Goal: Transaction & Acquisition: Download file/media

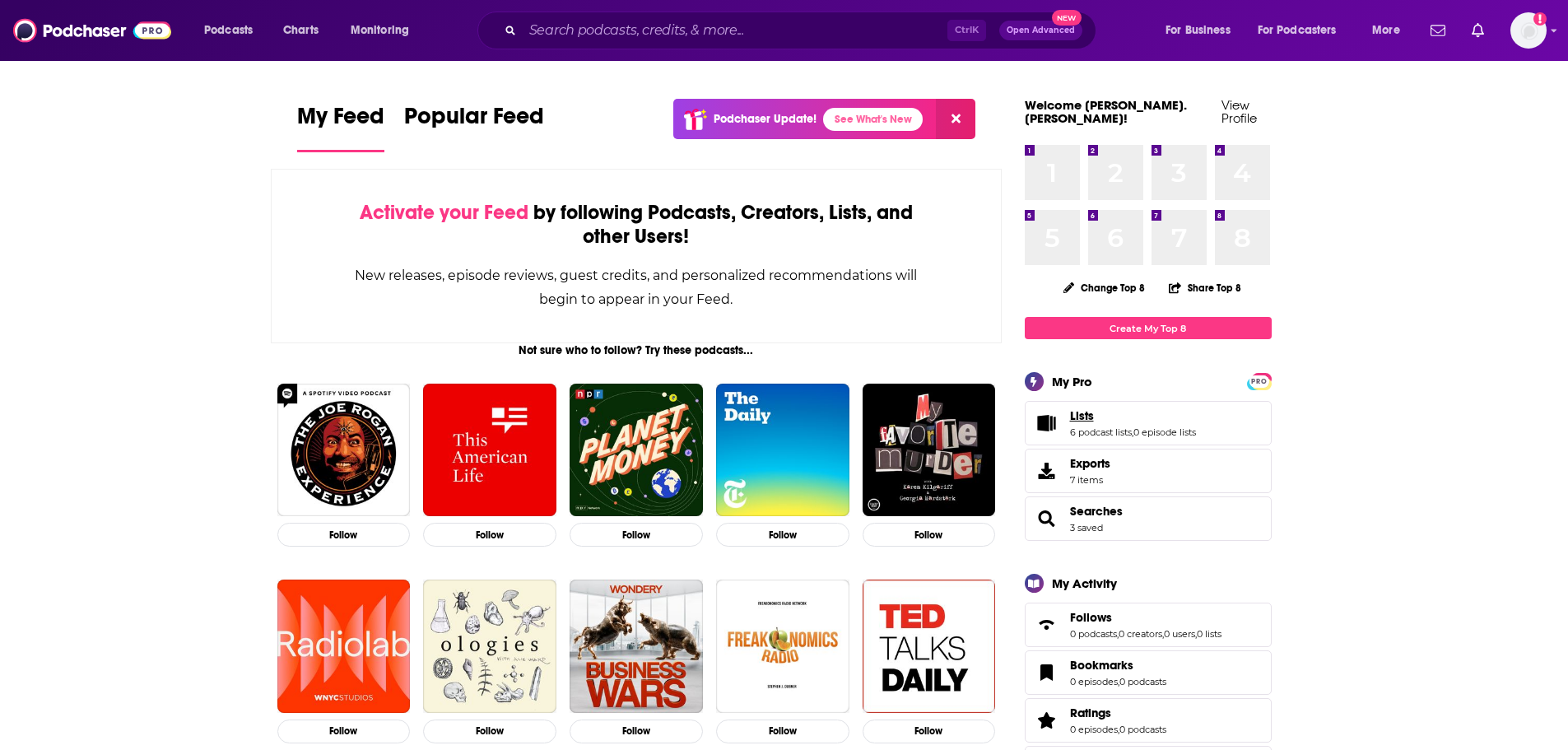
click at [1087, 408] on span "Lists" at bounding box center [1082, 416] width 23 height 14
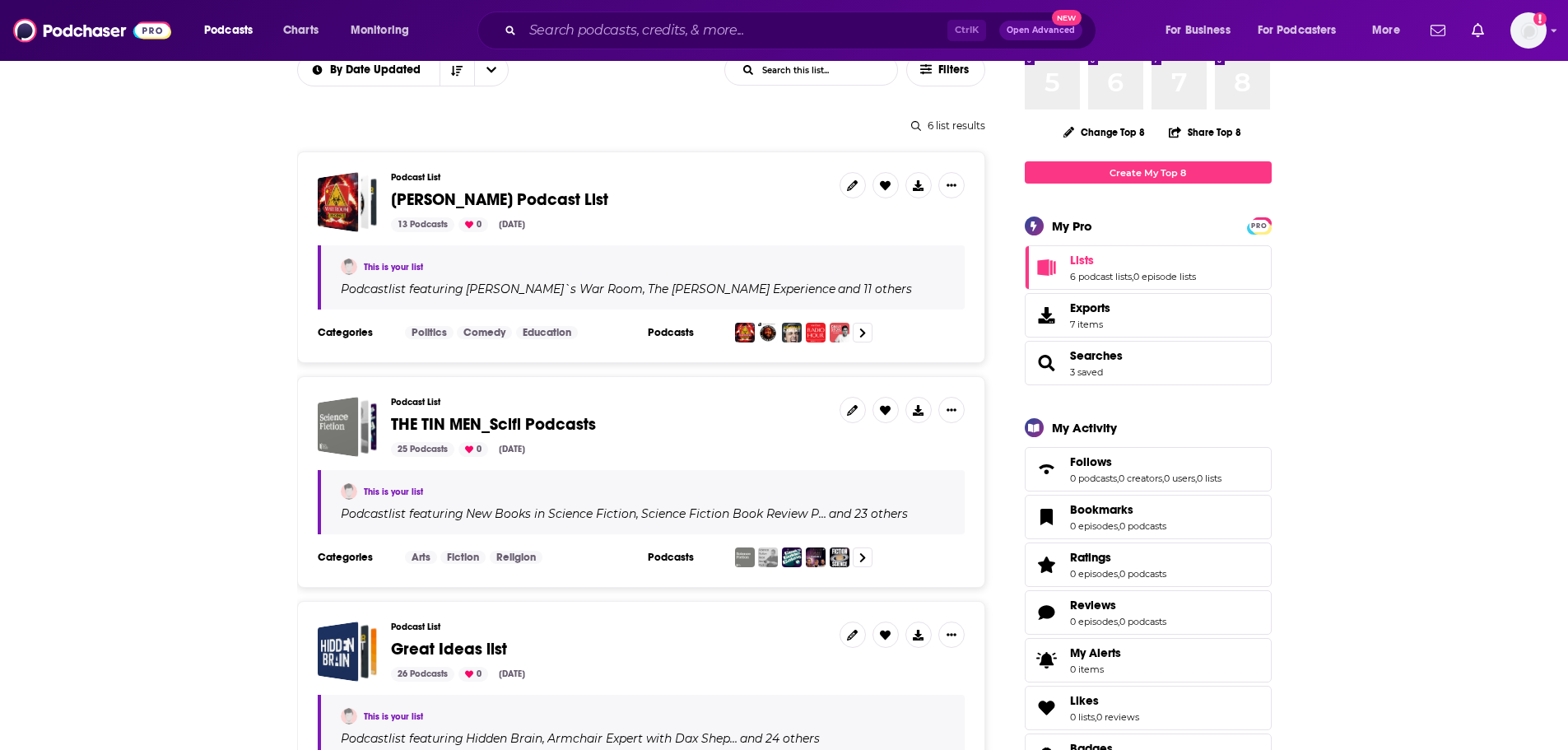
scroll to position [329, 0]
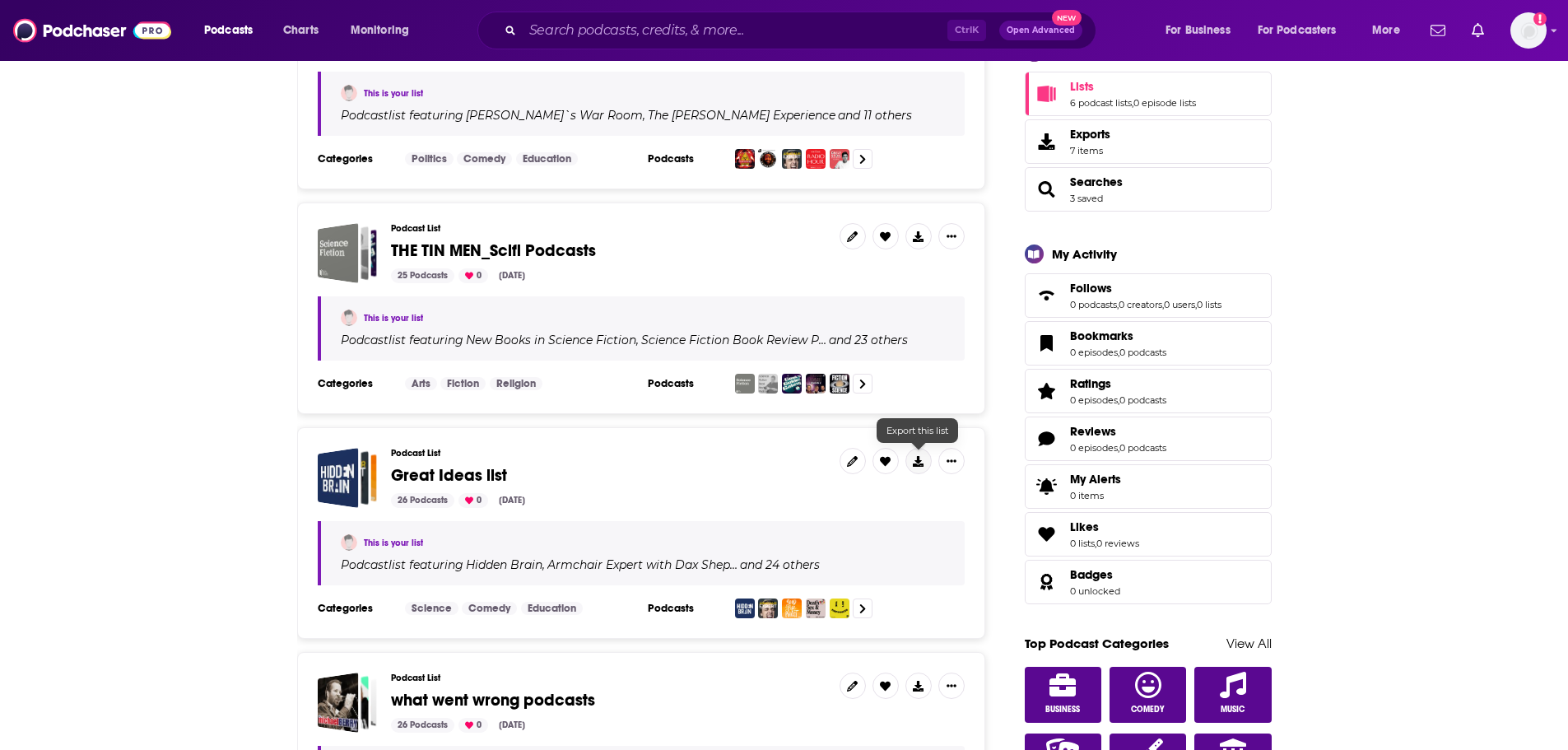
click at [914, 459] on icon at bounding box center [918, 462] width 11 height 11
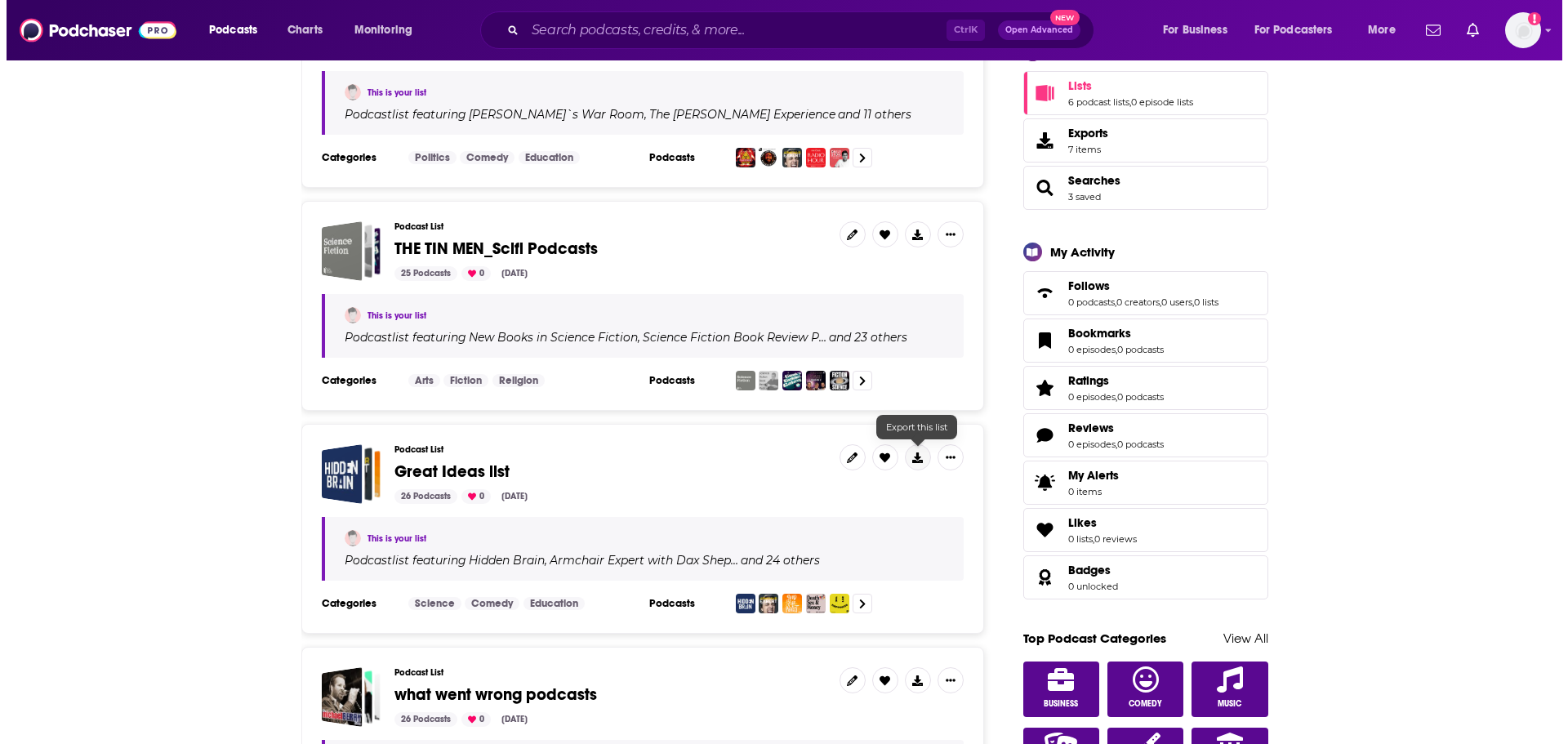
scroll to position [0, 0]
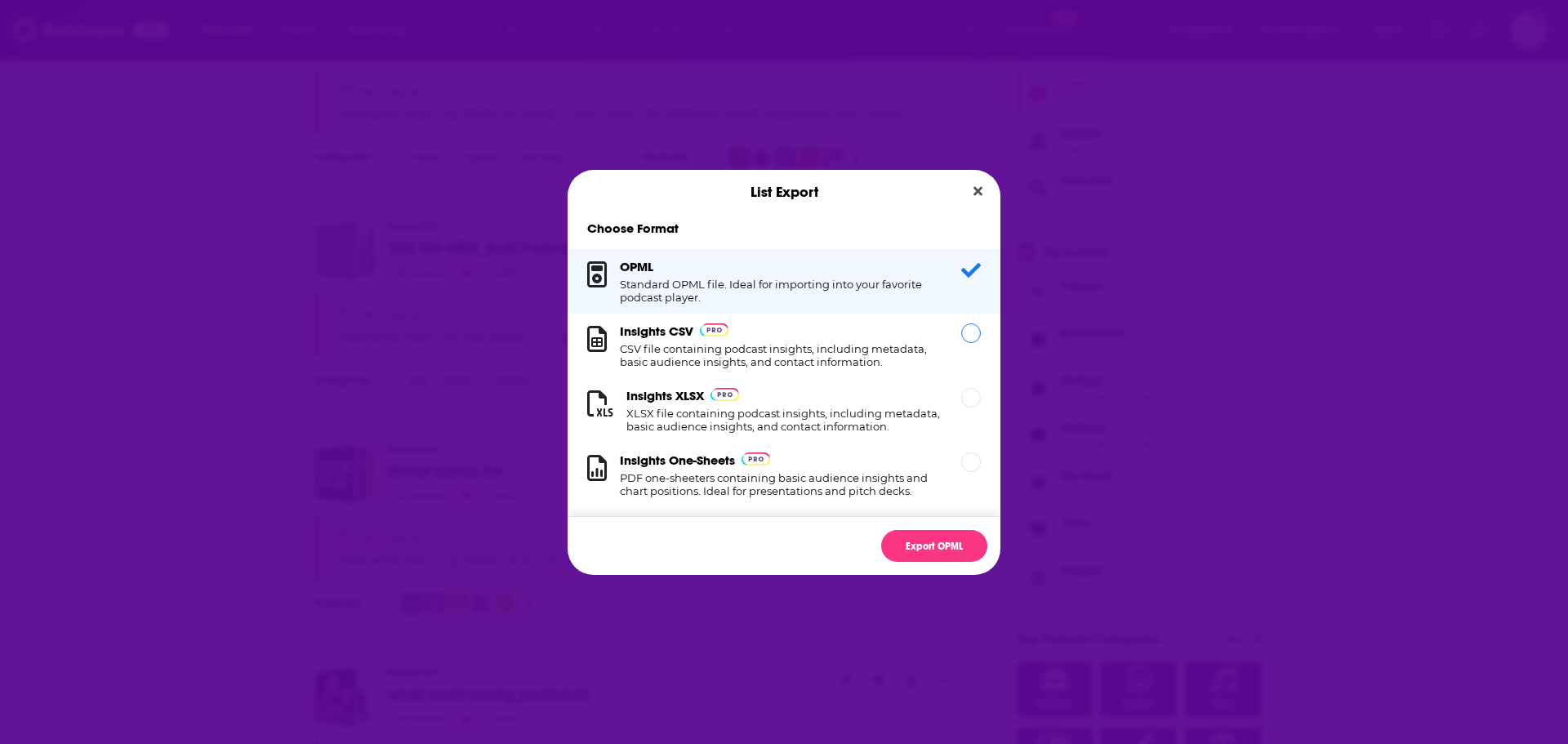
click at [921, 344] on h1 "CSV file containing podcast insights, including metadata, basic audience insigh…" at bounding box center [781, 355] width 322 height 26
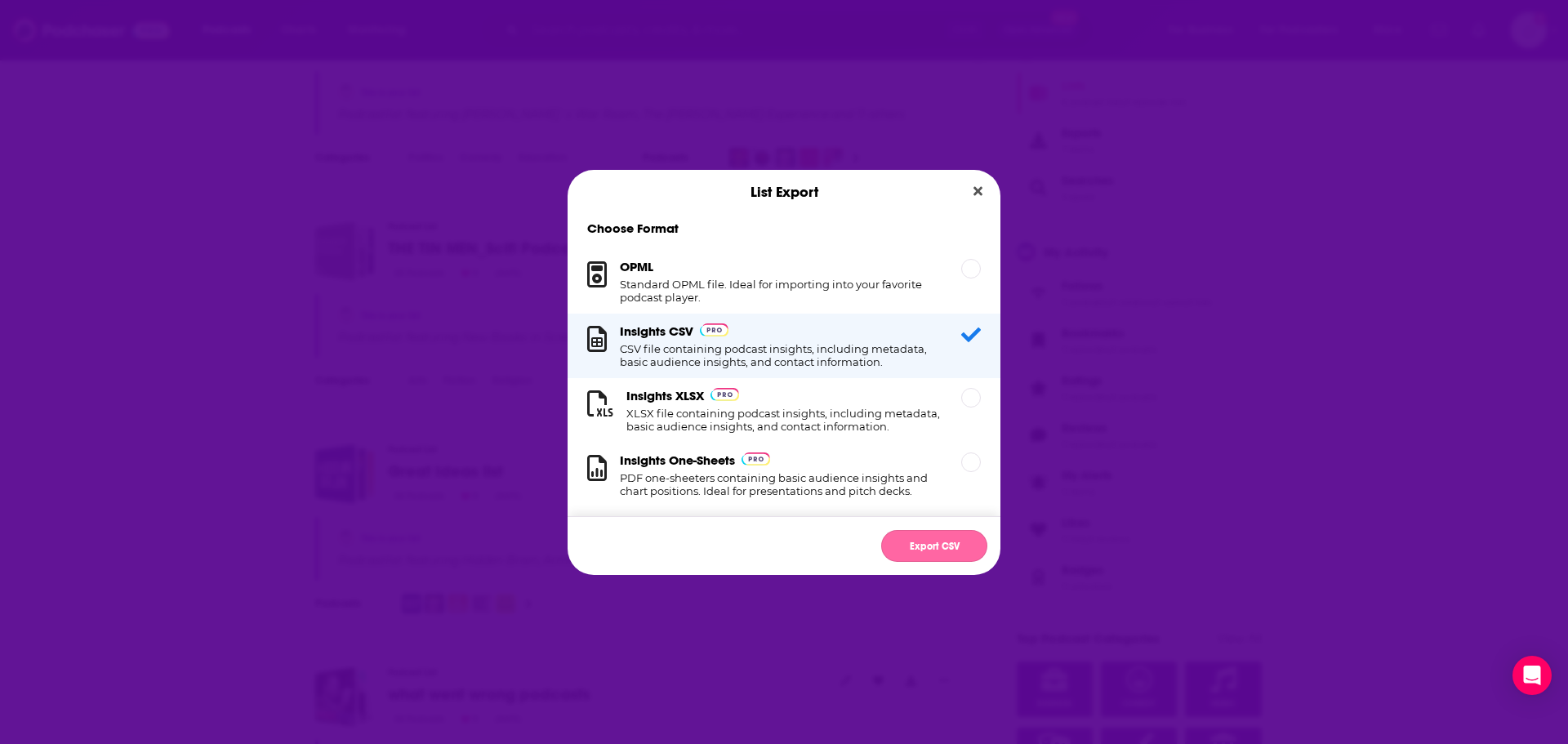
click at [905, 534] on button "Export CSV" at bounding box center [934, 546] width 106 height 32
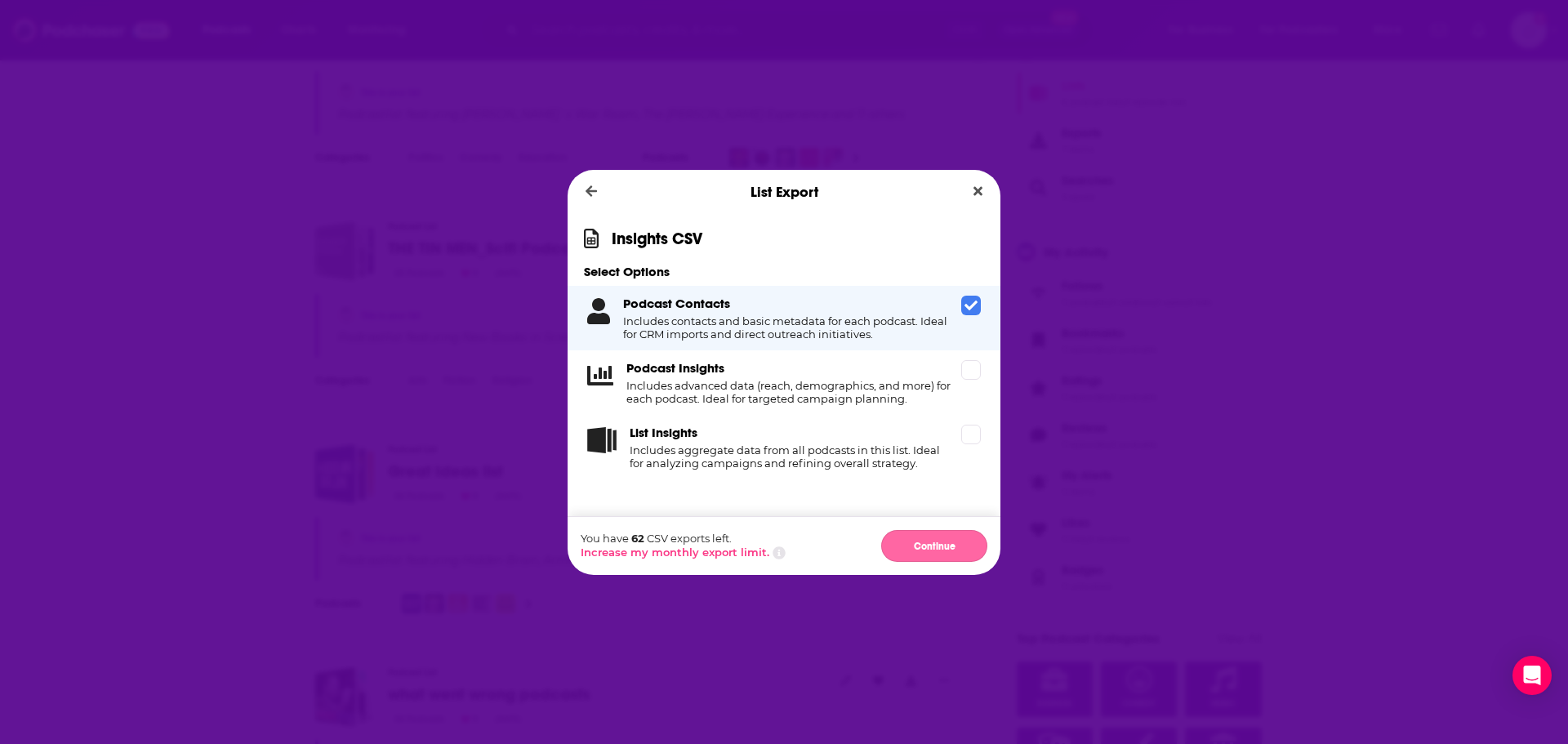
click at [941, 539] on button "Continue" at bounding box center [934, 546] width 106 height 32
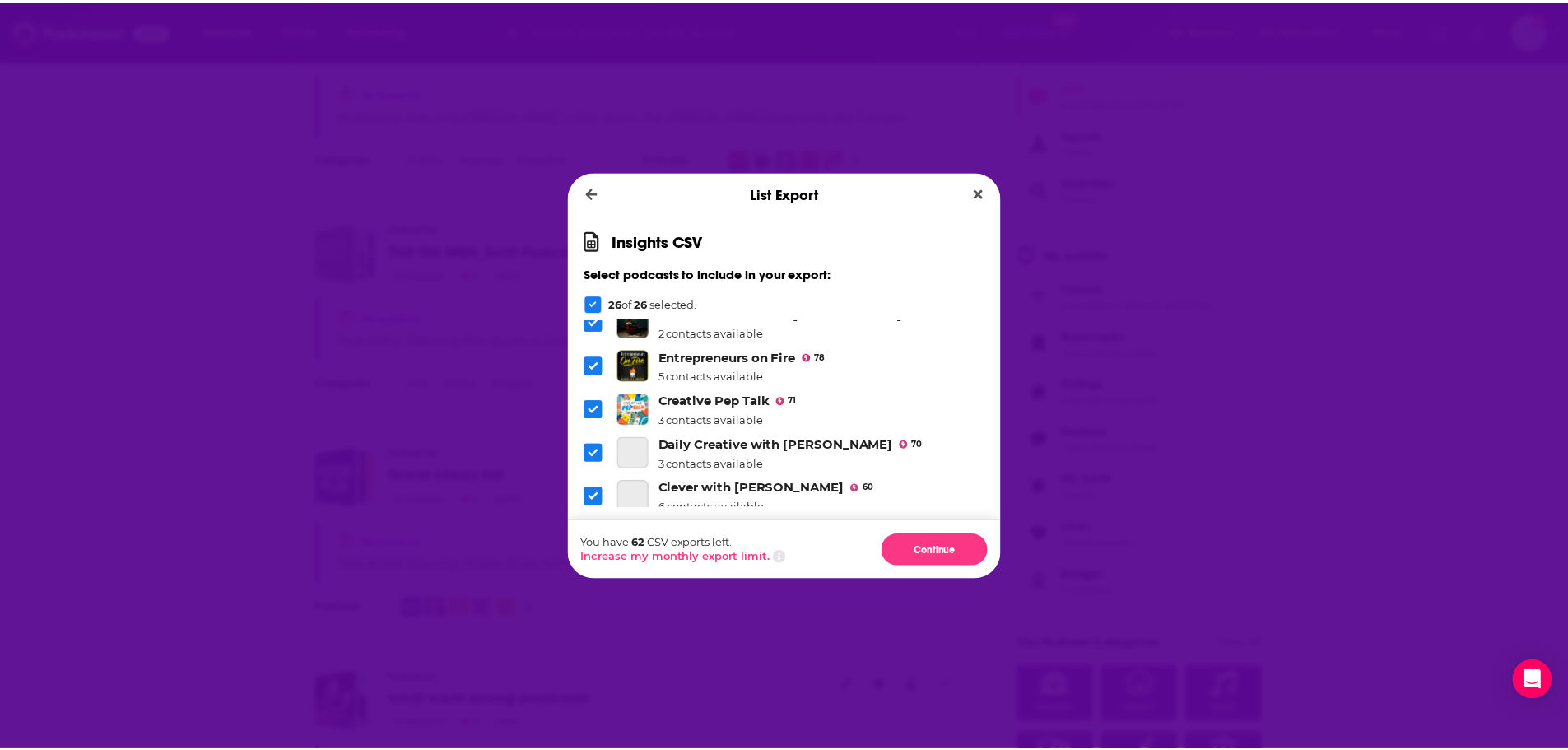
scroll to position [741, 0]
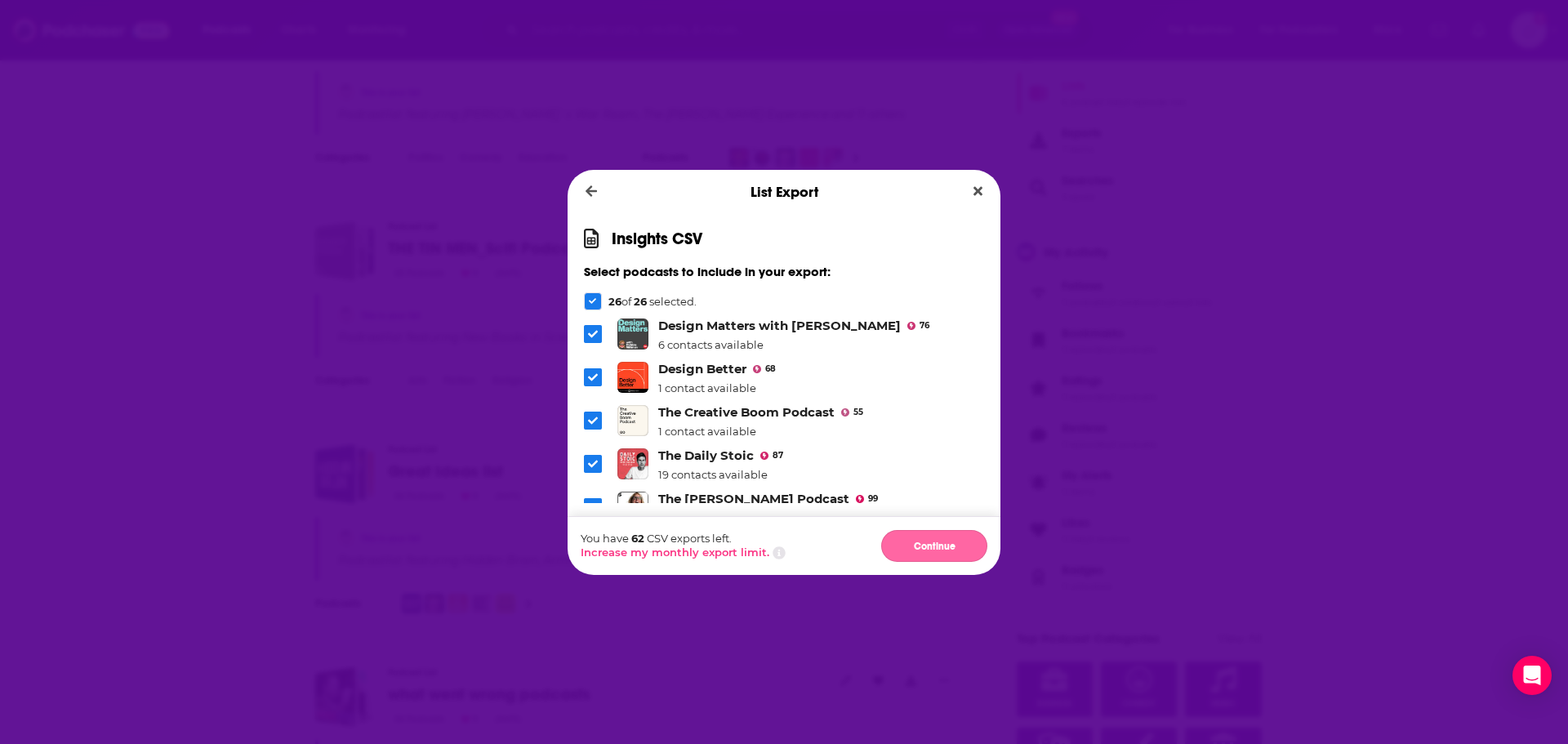
click at [950, 556] on button "Continue" at bounding box center [934, 546] width 106 height 32
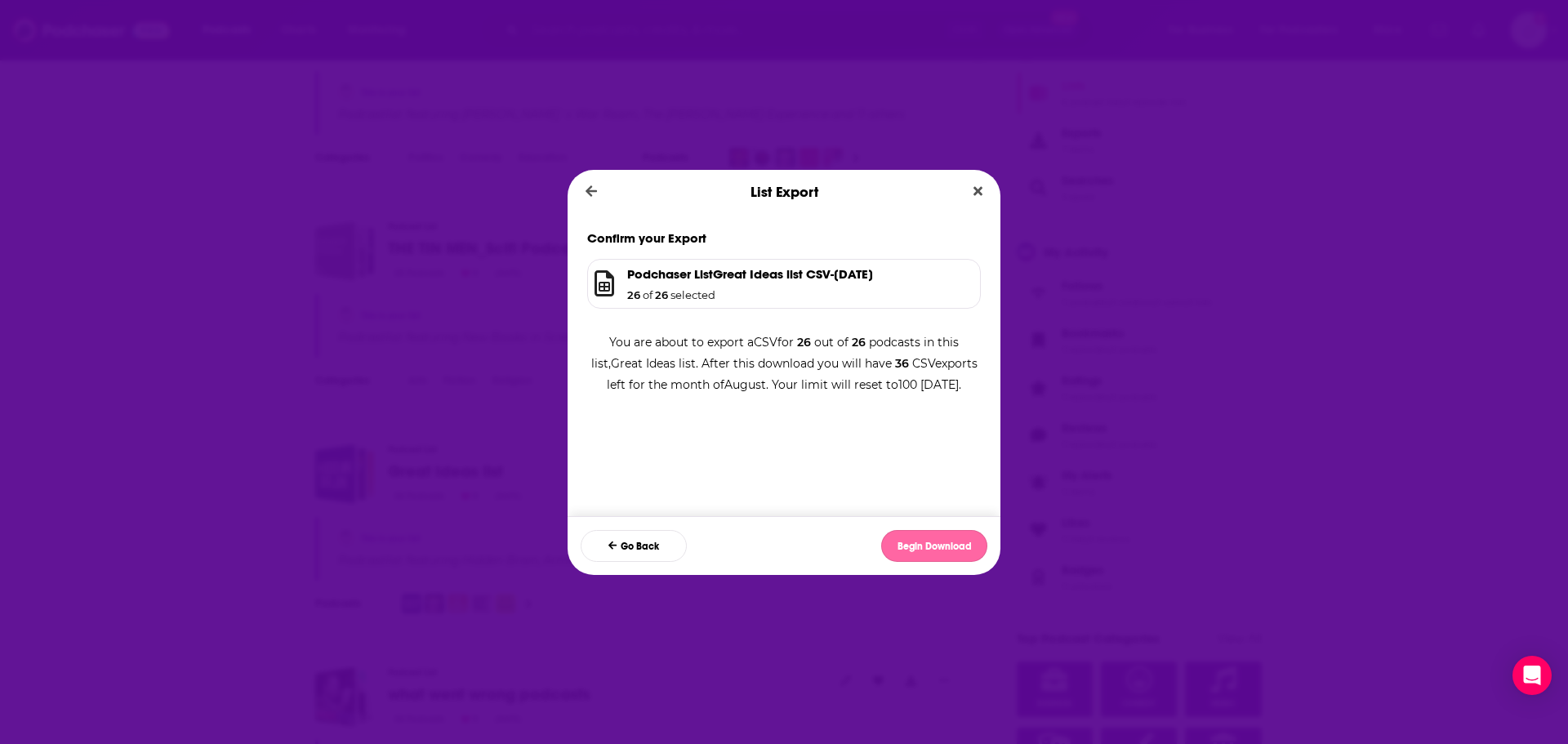
click at [912, 547] on button "Begin Download" at bounding box center [934, 546] width 106 height 32
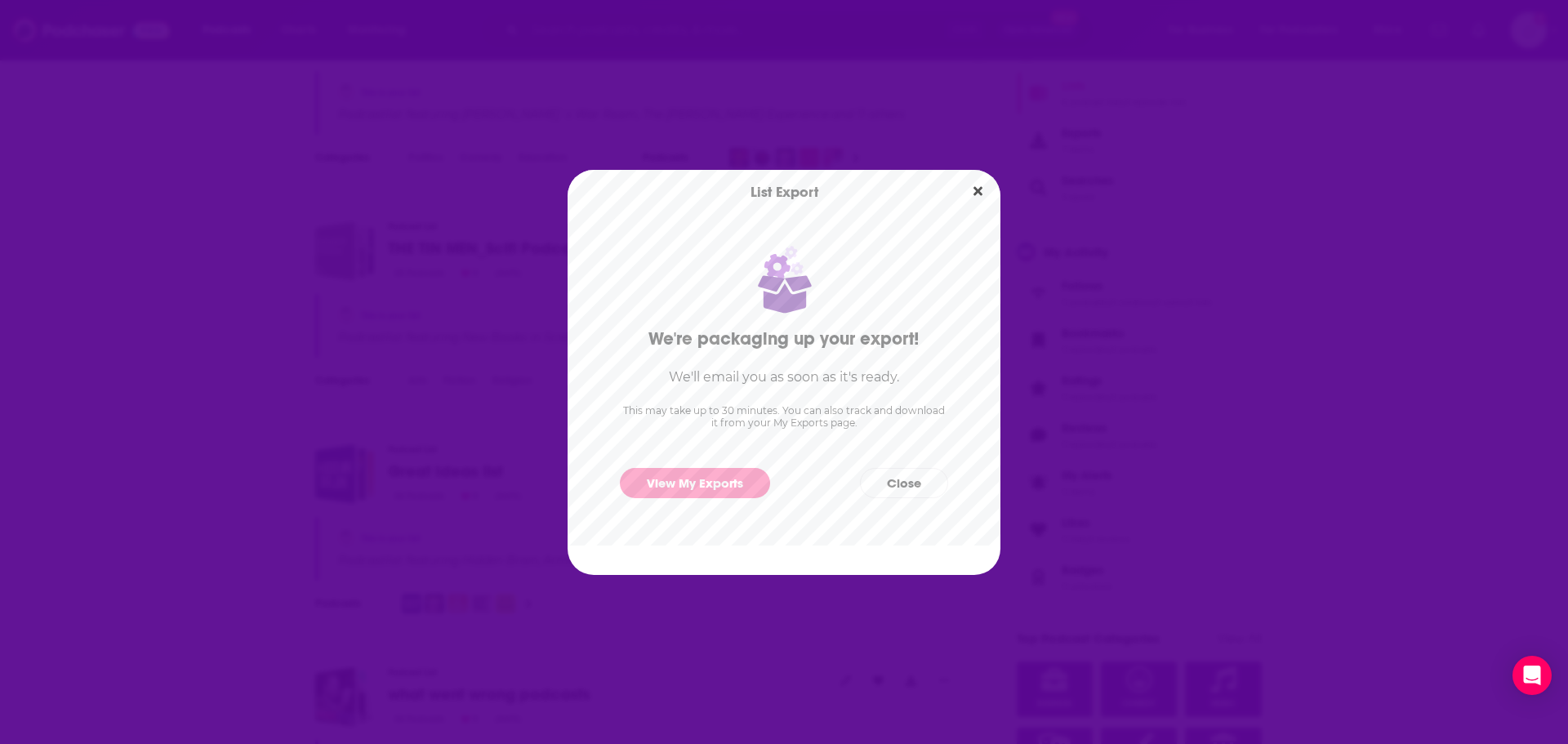
click at [726, 499] on div "View My Exports Close" at bounding box center [784, 483] width 433 height 56
click at [728, 487] on link "View My Exports" at bounding box center [695, 483] width 150 height 30
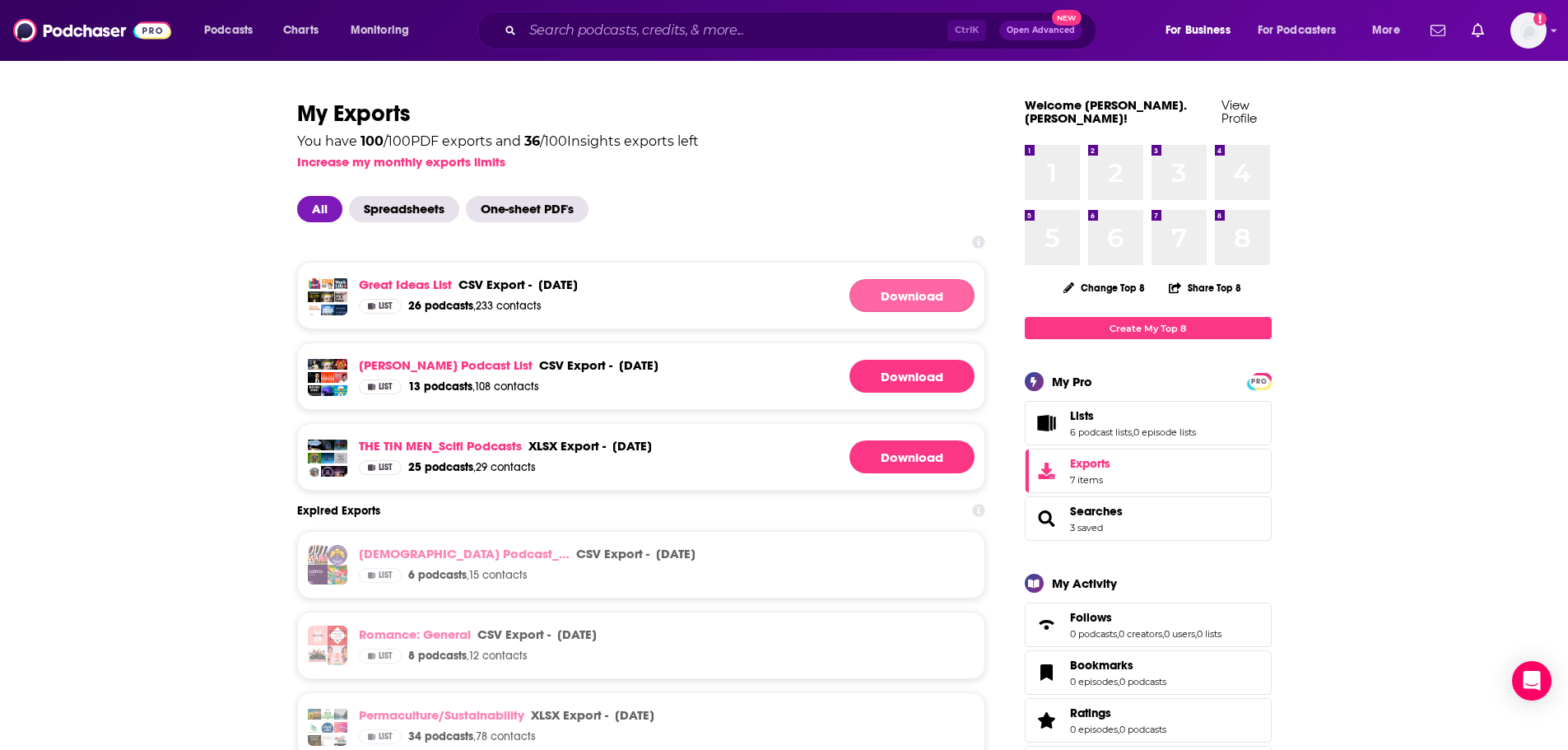
click at [923, 282] on link "Download" at bounding box center [912, 295] width 125 height 33
click at [605, 22] on input "Search podcasts, credits, & more..." at bounding box center [735, 30] width 425 height 26
paste input "Good Life Project"
type input "Good Life Project"
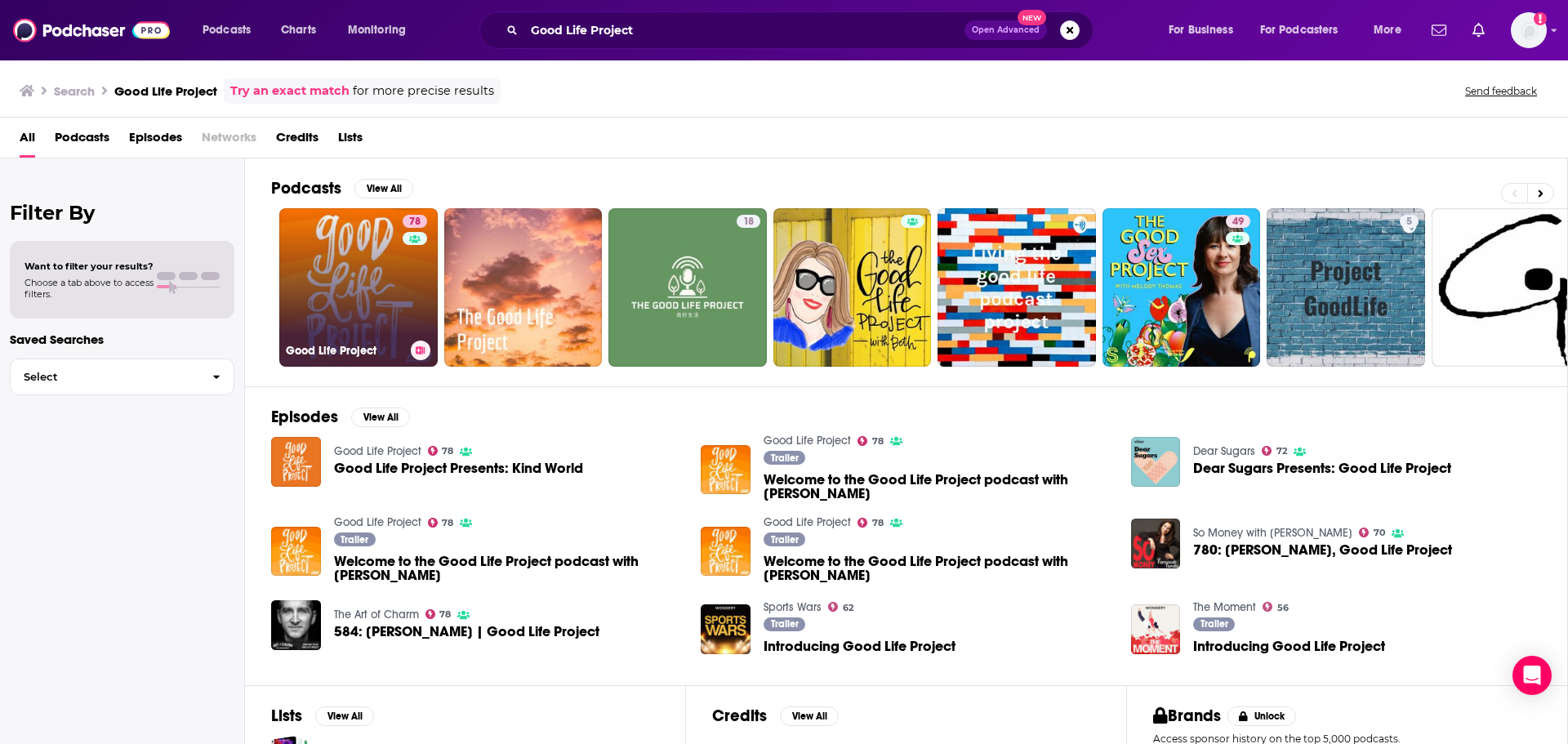
click at [379, 256] on link "78 Good Life Project" at bounding box center [358, 287] width 158 height 158
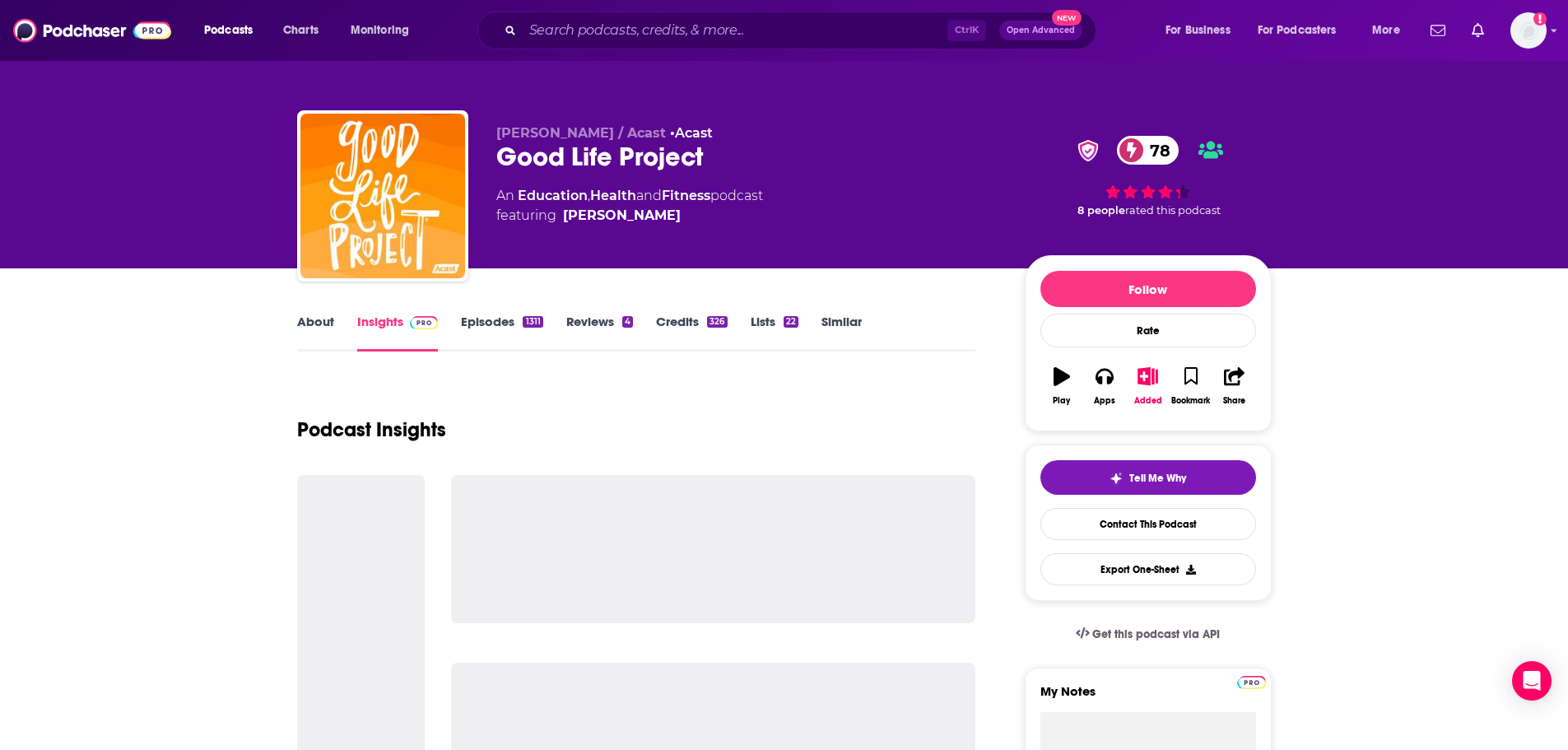
click at [479, 320] on link "Episodes 1311" at bounding box center [501, 333] width 81 height 38
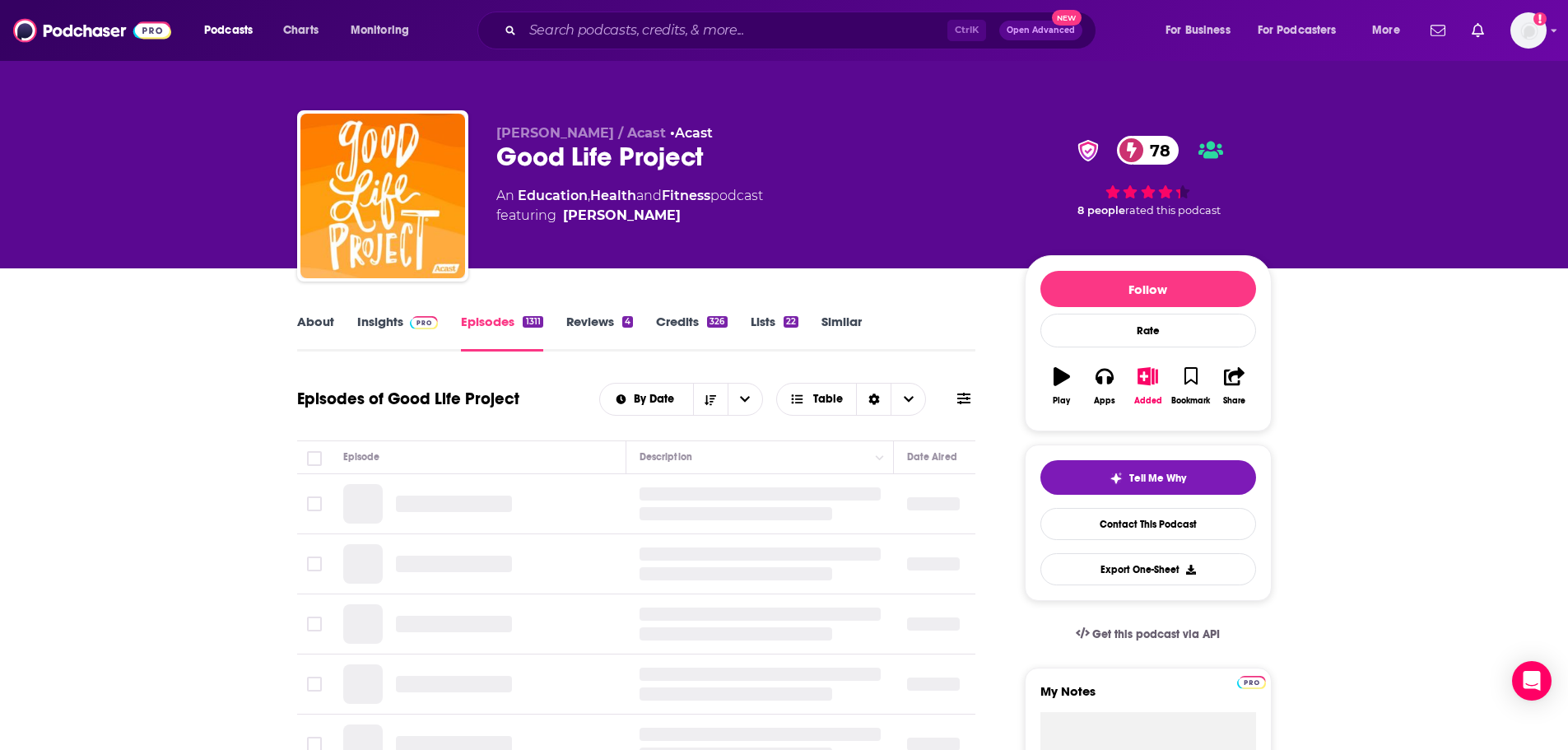
click at [364, 325] on link "Insights" at bounding box center [398, 333] width 81 height 38
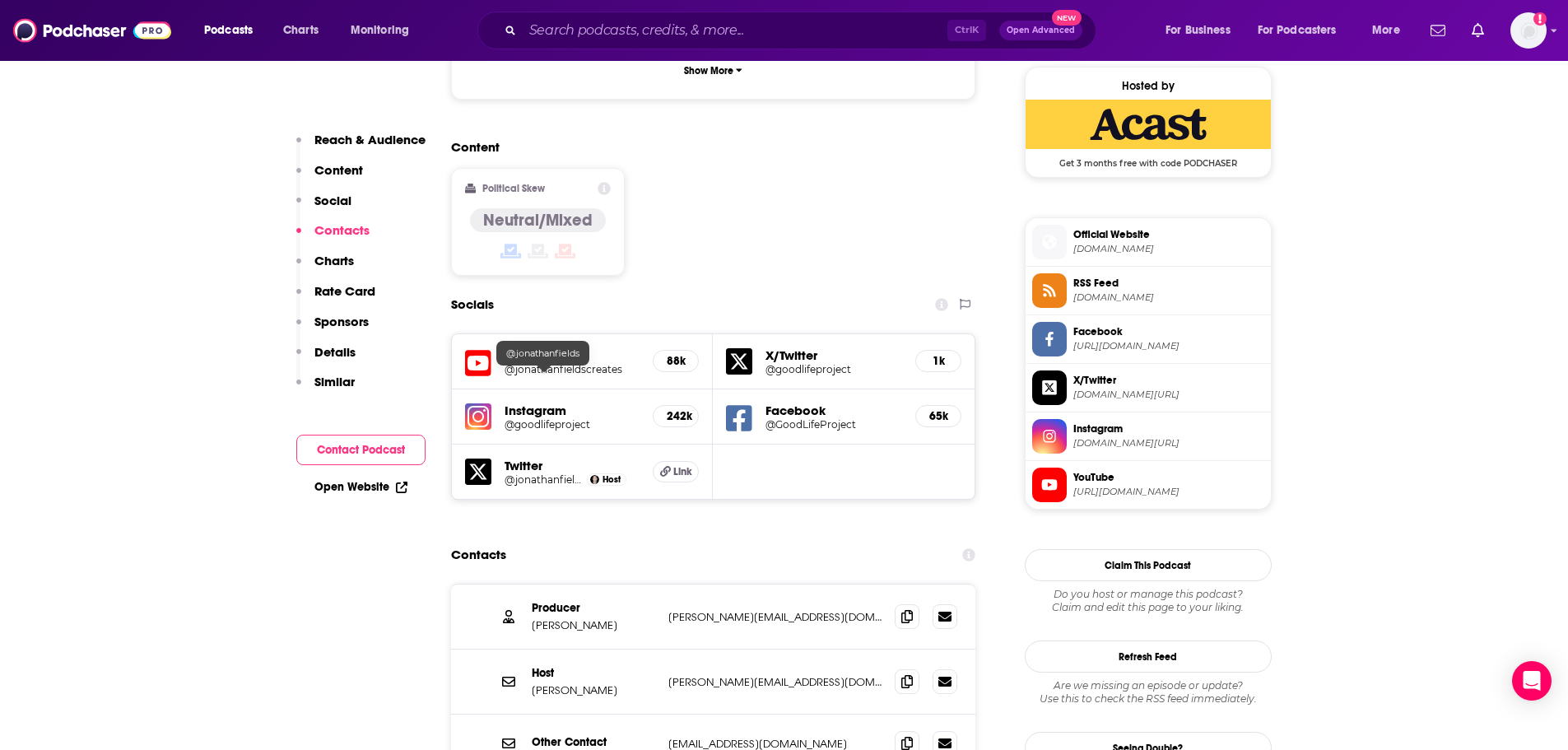
scroll to position [1070, 0]
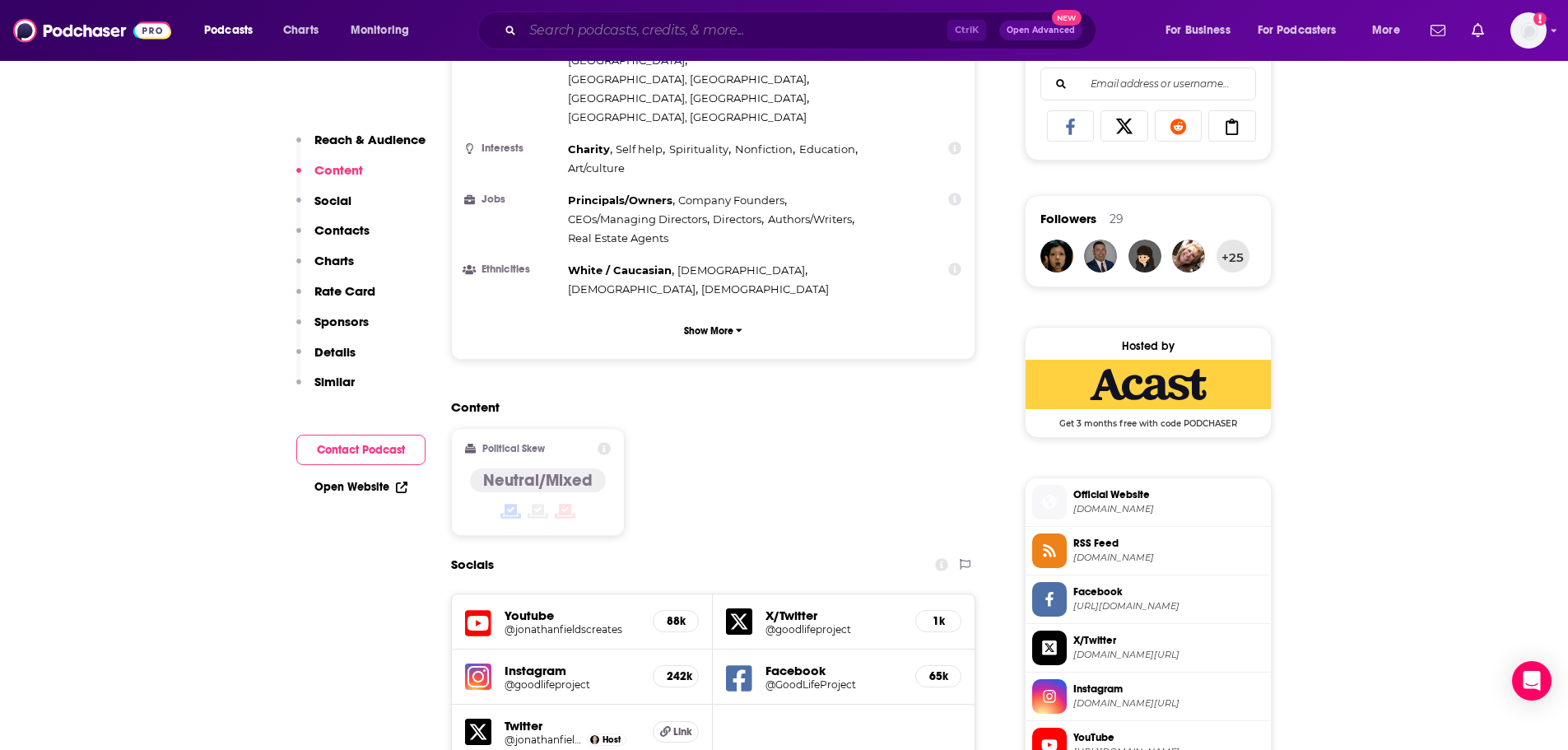
click at [653, 25] on input "Search podcasts, credits, & more..." at bounding box center [735, 30] width 425 height 26
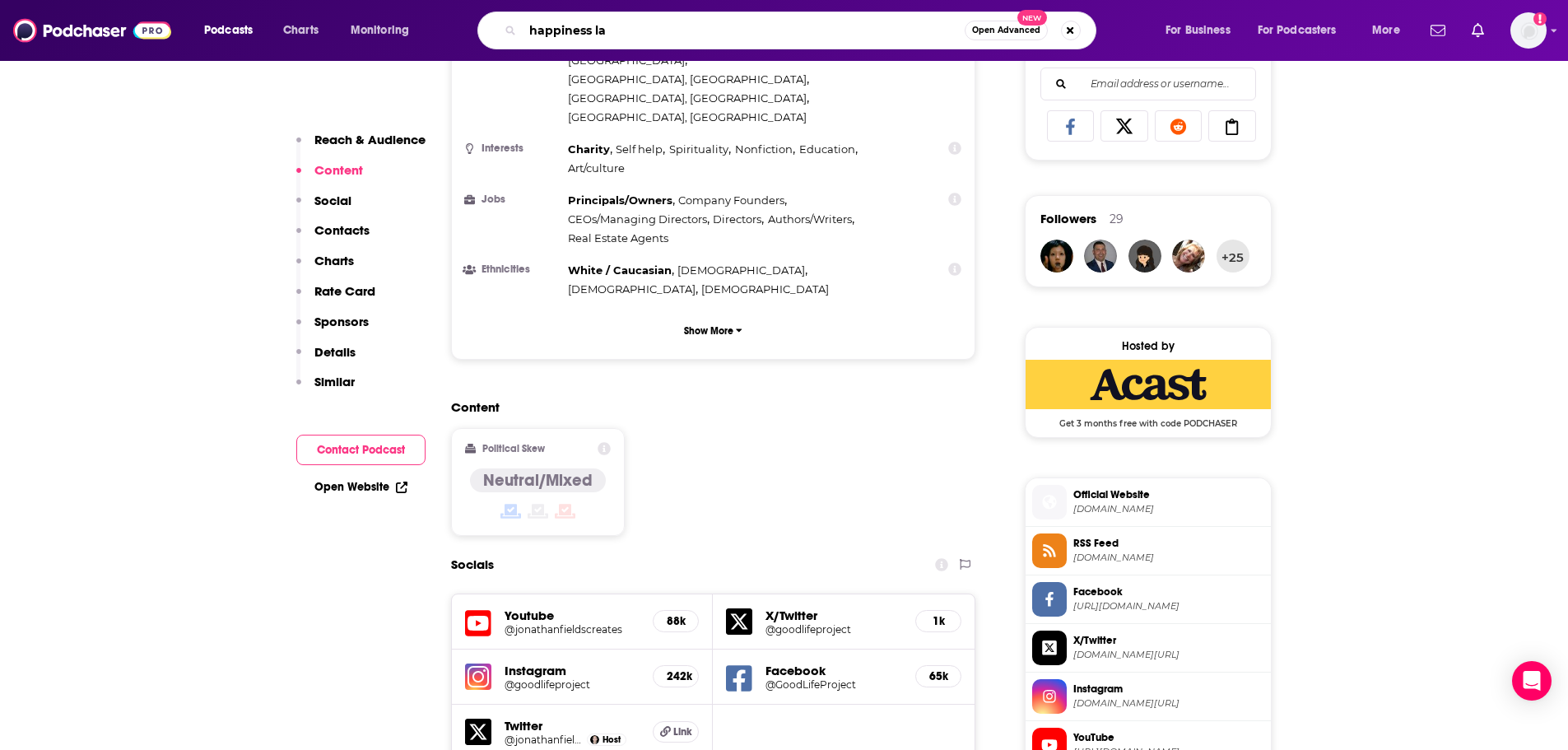
type input "happiness lab"
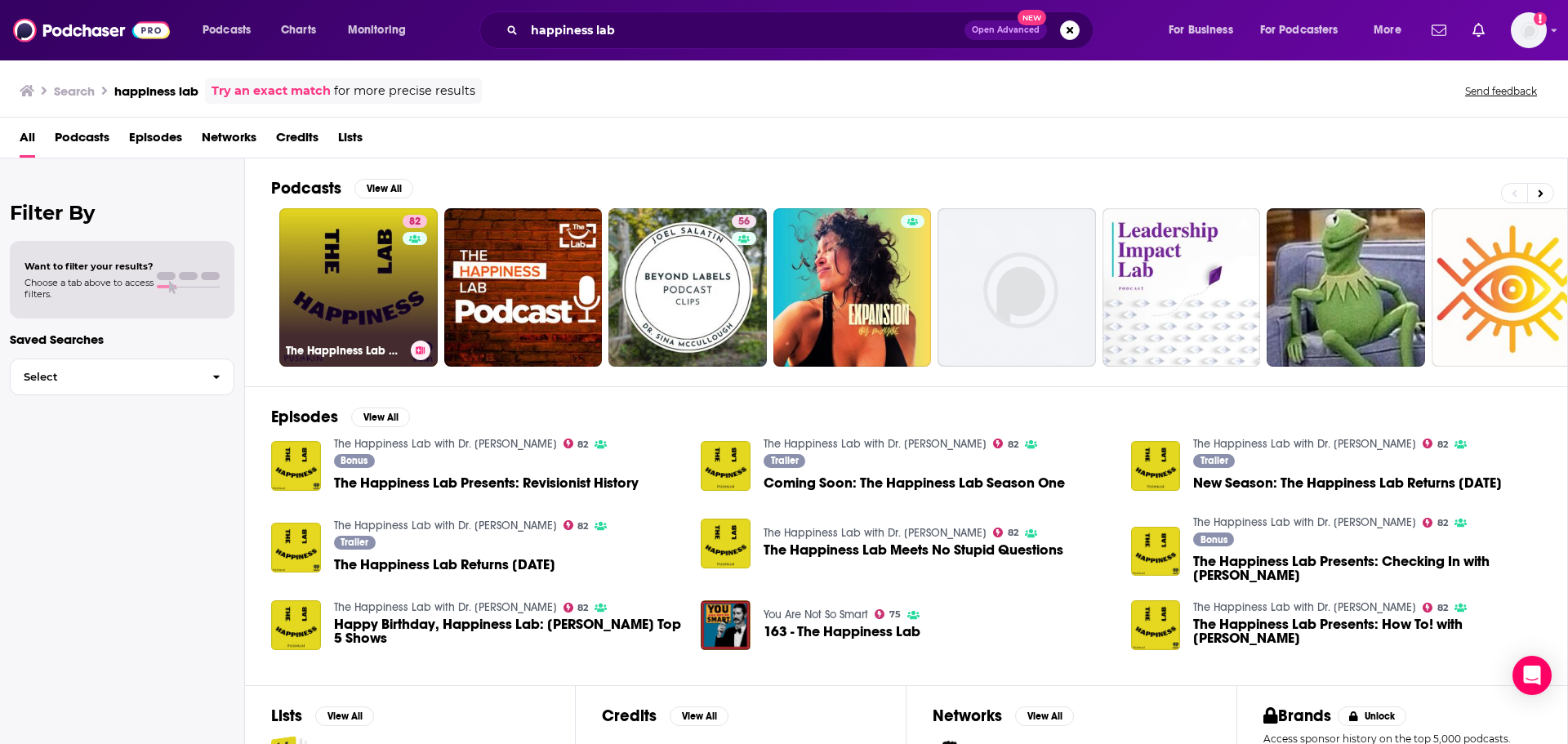
click at [394, 261] on link "82 The Happiness Lab with Dr. [PERSON_NAME]" at bounding box center [358, 287] width 158 height 158
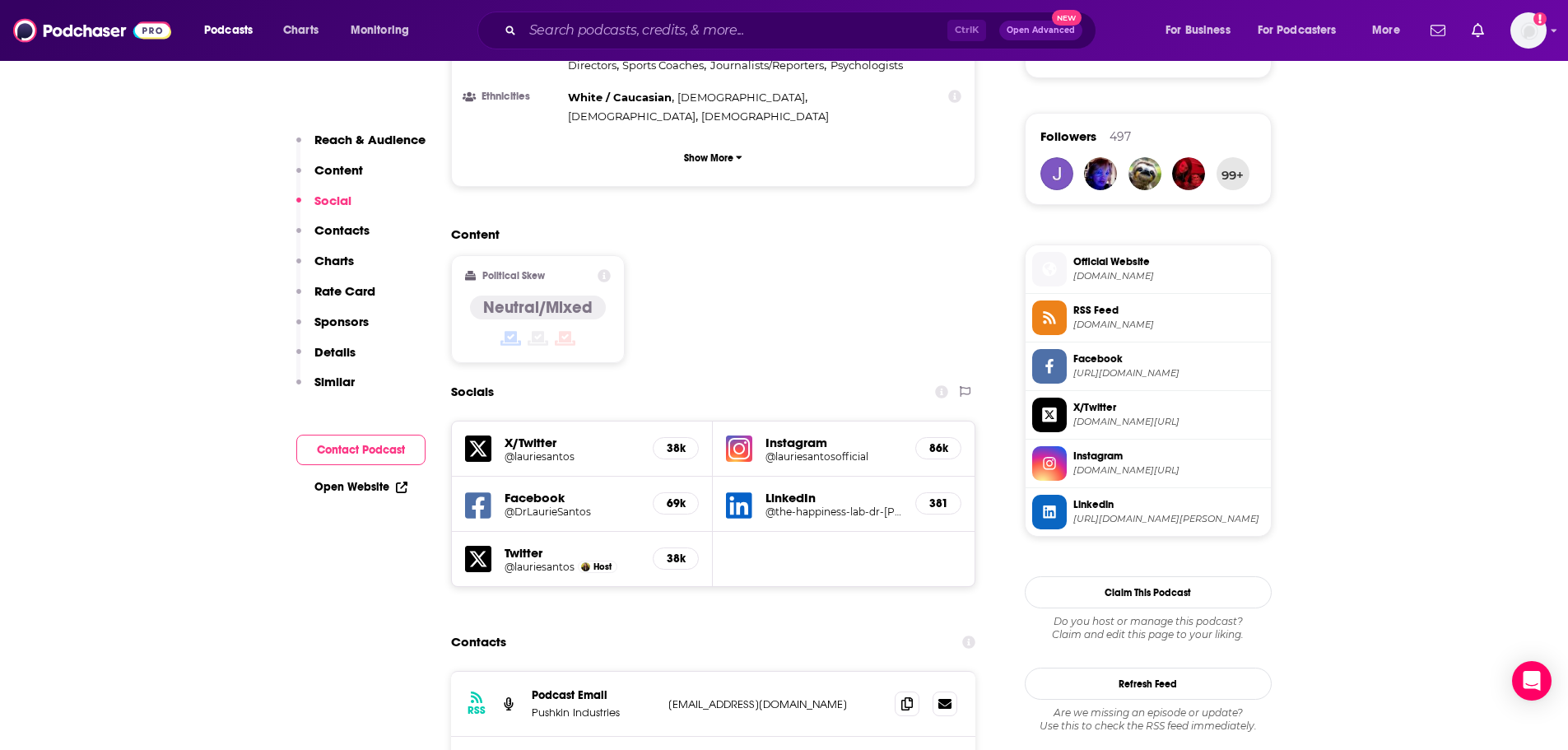
scroll to position [1564, 0]
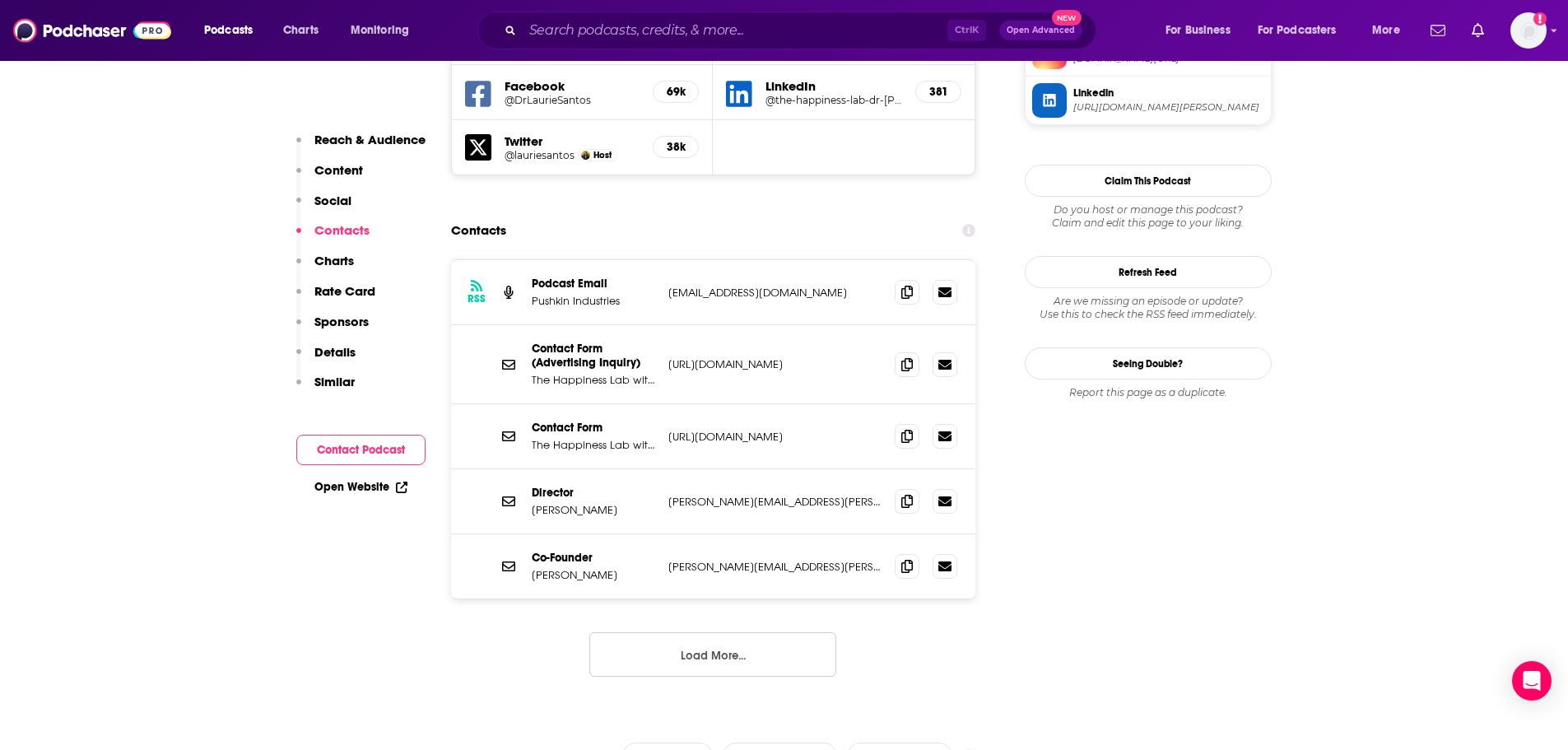
click at [758, 357] on p "[URL][DOMAIN_NAME]" at bounding box center [775, 364] width 214 height 14
drag, startPoint x: 665, startPoint y: 288, endPoint x: 702, endPoint y: 284, distance: 37.2
click at [702, 325] on div "Contact Form (Advertising Inquiry) The Happiness Lab with Dr. [PERSON_NAME] (Ad…" at bounding box center [713, 365] width 525 height 79
click at [745, 404] on div "Contact Form The Happiness Lab with Dr. [PERSON_NAME] [URL][DOMAIN_NAME] [URL][…" at bounding box center [713, 436] width 525 height 65
click at [849, 430] on p "[URL][DOMAIN_NAME]" at bounding box center [775, 437] width 214 height 14
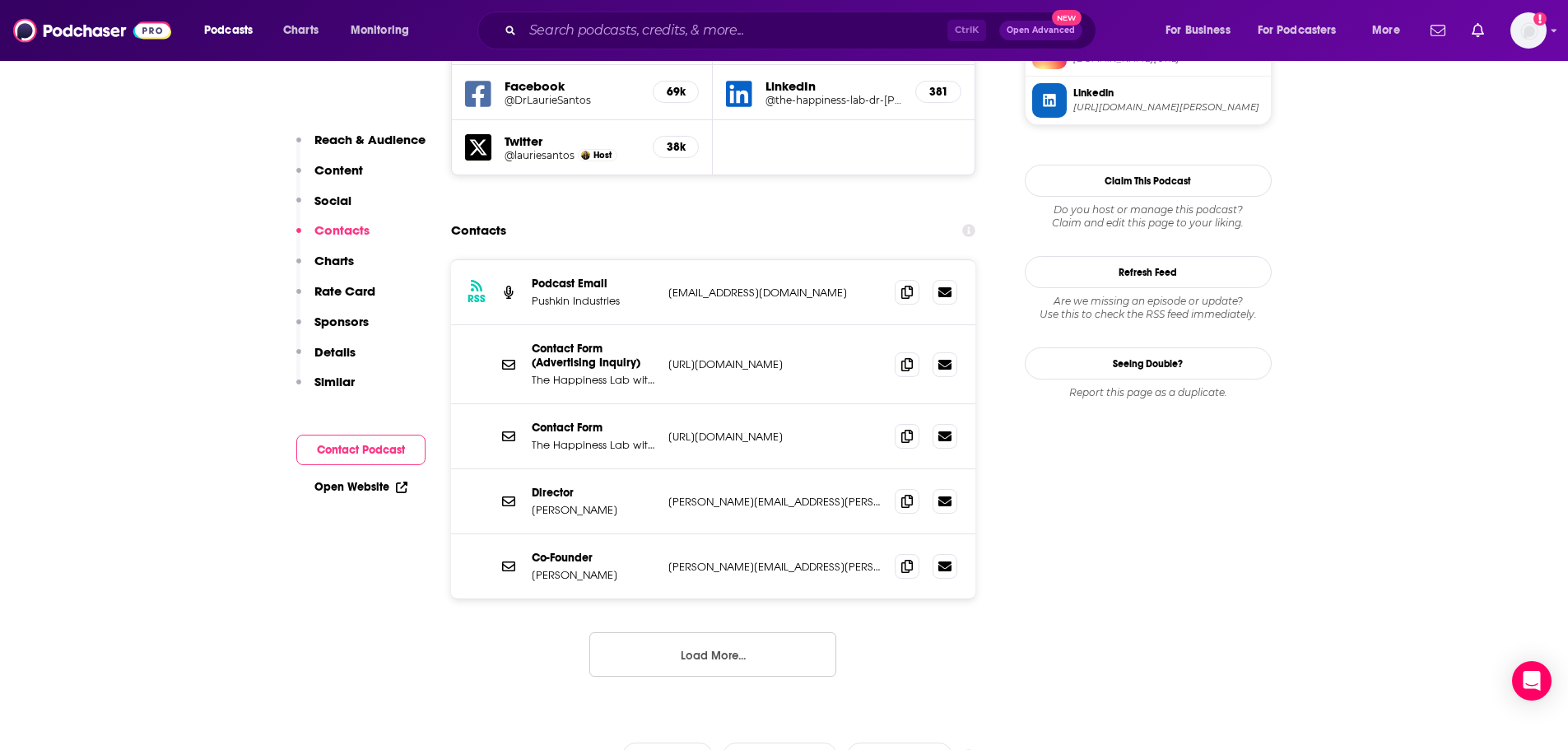
click at [894, 404] on div "Contact Form The Happiness Lab with Dr. [PERSON_NAME] [URL][DOMAIN_NAME] [URL][…" at bounding box center [713, 436] width 525 height 65
click at [905, 429] on icon at bounding box center [907, 435] width 12 height 14
